Goal: Transaction & Acquisition: Download file/media

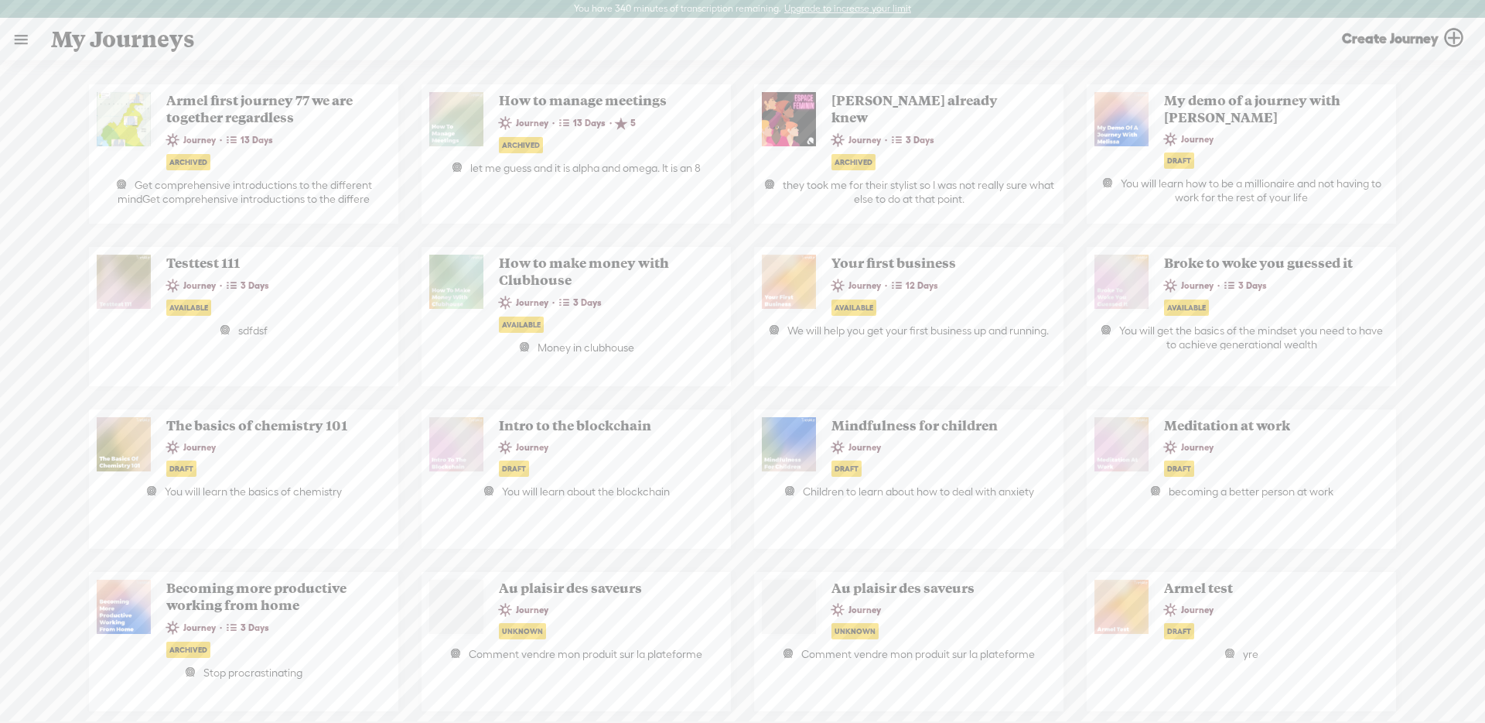
click at [24, 47] on link at bounding box center [21, 39] width 40 height 40
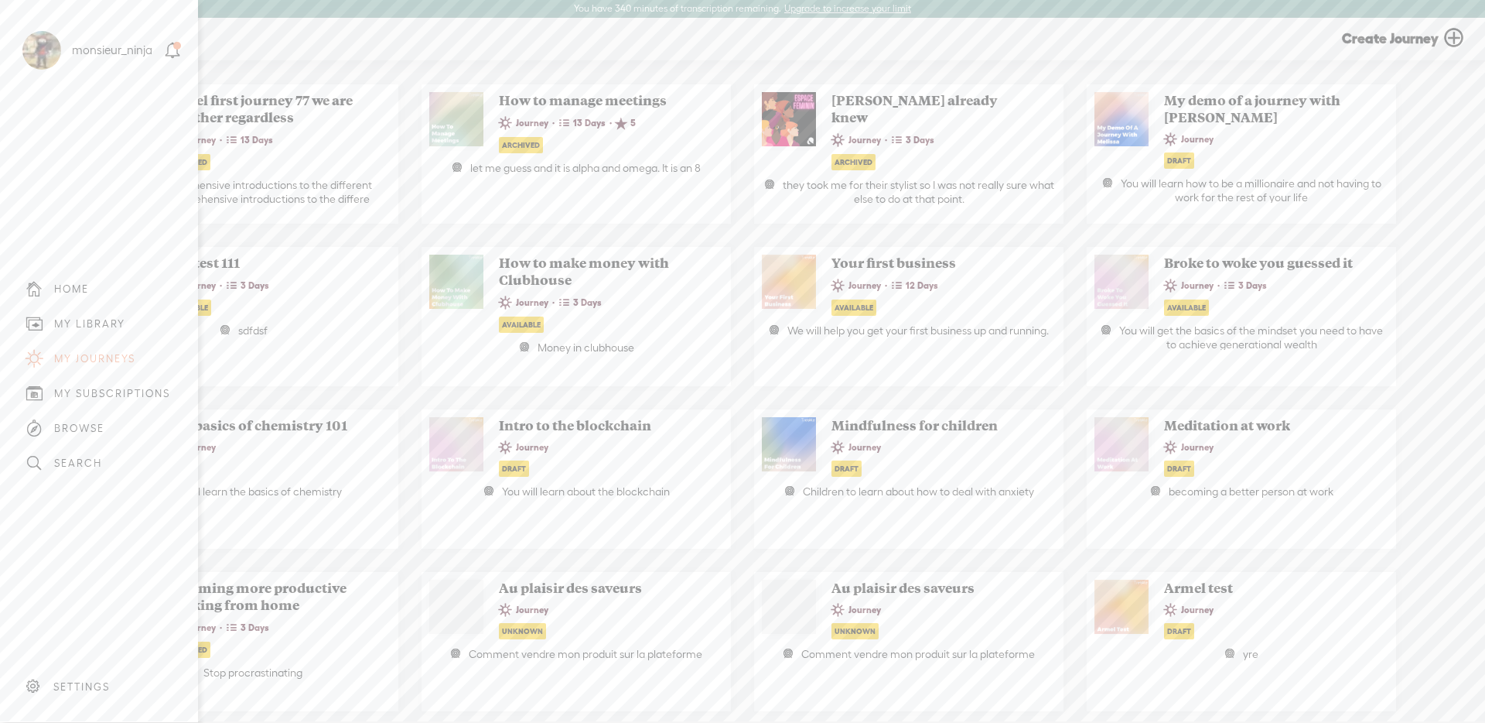
click at [53, 315] on div "MY LIBRARY" at bounding box center [99, 323] width 175 height 35
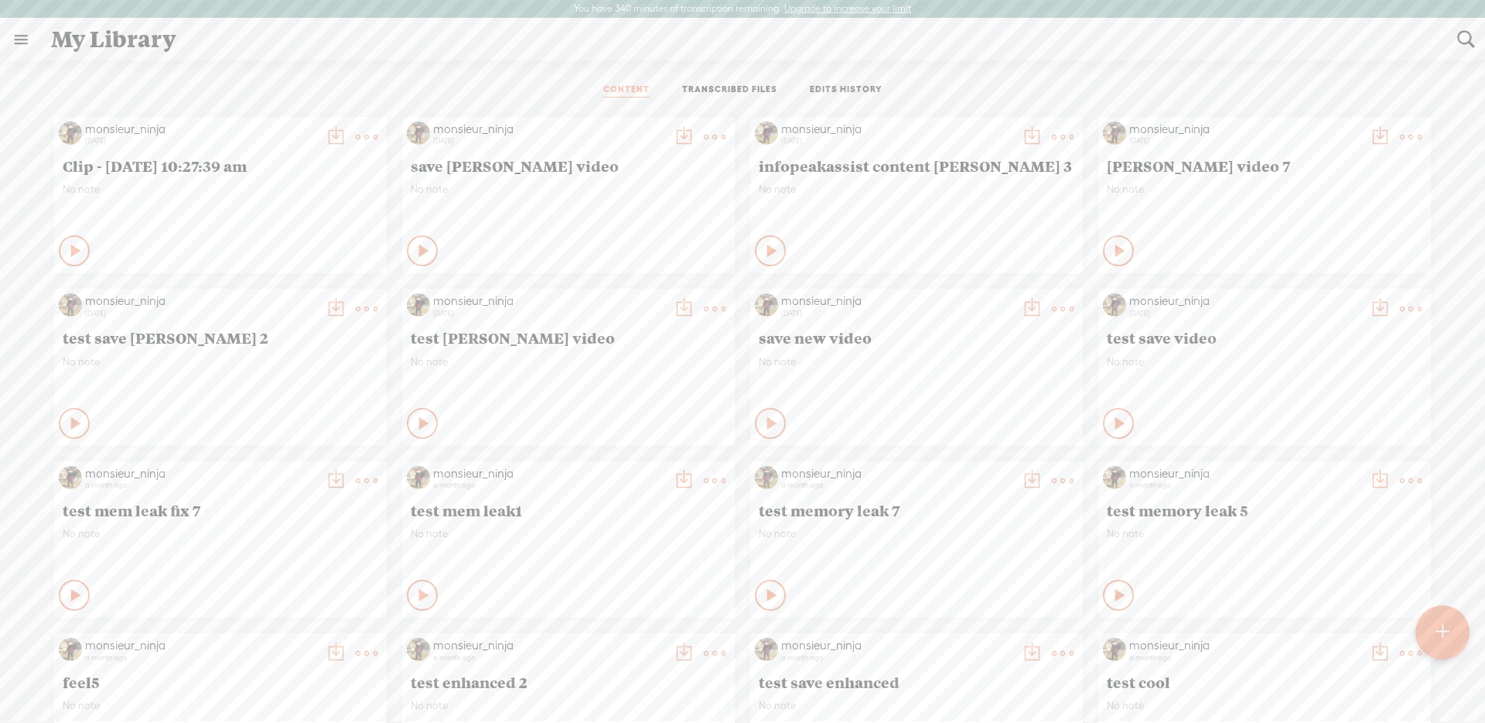
click at [704, 132] on t at bounding box center [715, 137] width 22 height 22
click at [644, 324] on link "Download as..." at bounding box center [635, 331] width 166 height 36
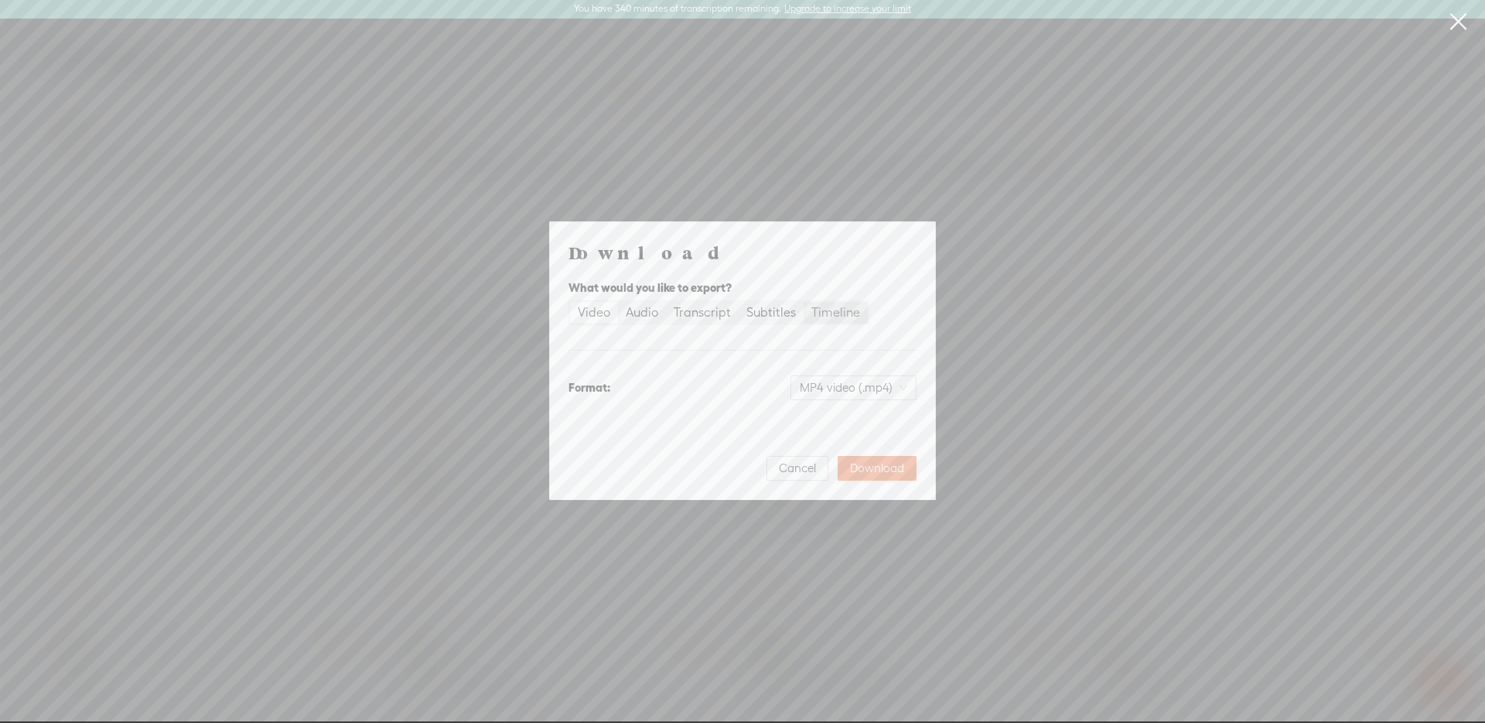
click at [832, 317] on div "Timeline" at bounding box center [836, 313] width 49 height 22
click at [804, 302] on input "Timeline" at bounding box center [804, 302] width 0 height 0
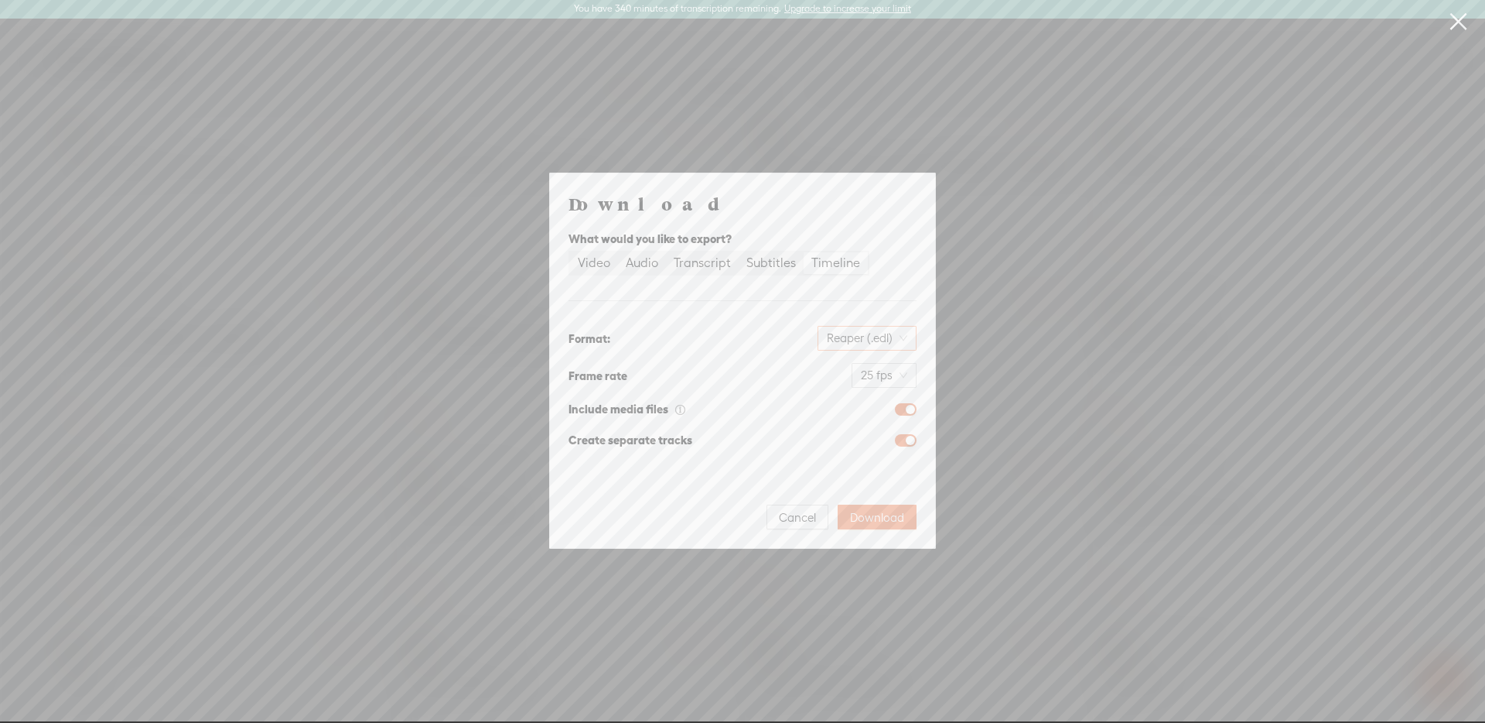
click at [846, 337] on span "Reaper (.edl)" at bounding box center [867, 337] width 80 height 23
click at [785, 521] on span "Cancel" at bounding box center [797, 517] width 37 height 15
